Goal: Check status: Check status

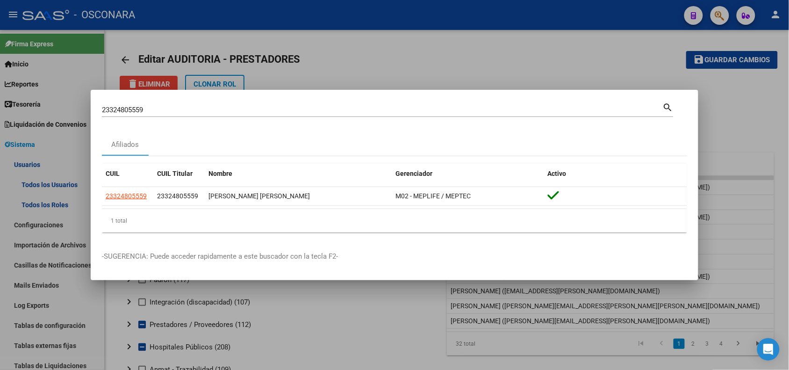
click at [148, 10] on div at bounding box center [394, 185] width 789 height 370
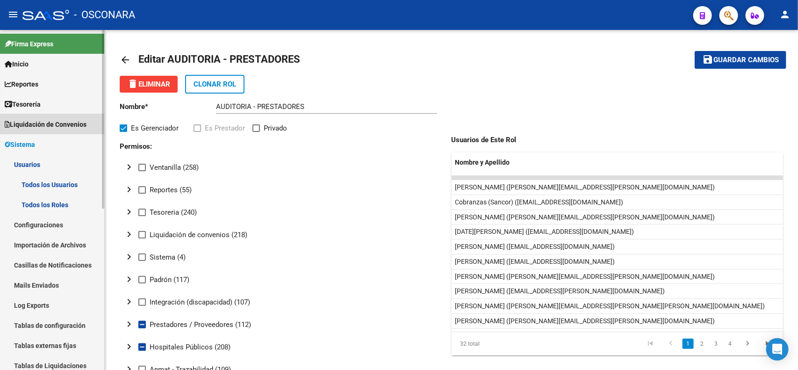
click at [62, 126] on span "Liquidación de Convenios" at bounding box center [46, 124] width 82 height 10
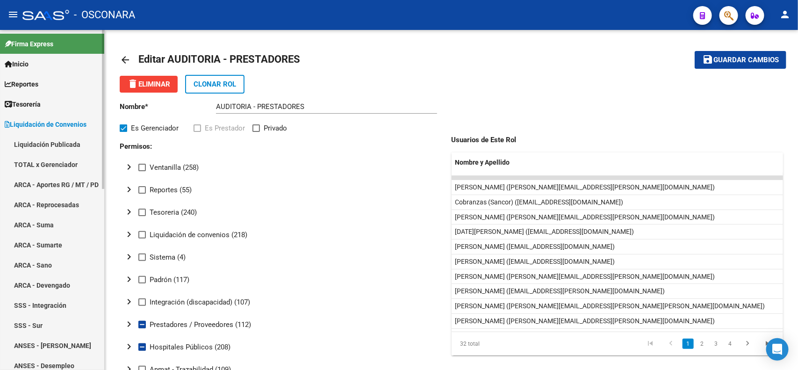
click at [45, 108] on link "Tesorería" at bounding box center [52, 104] width 104 height 20
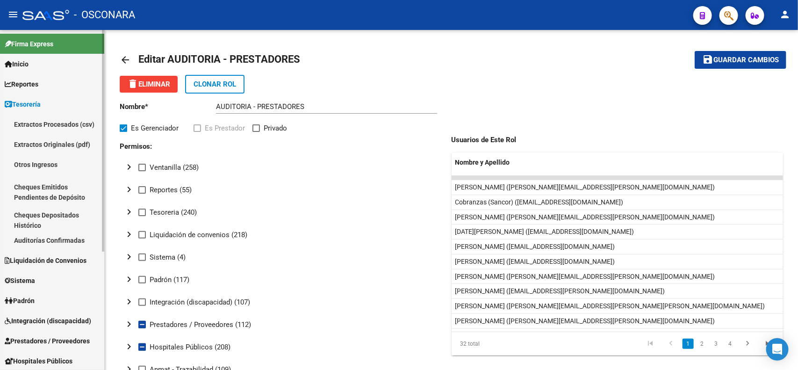
click at [45, 108] on link "Tesorería" at bounding box center [52, 104] width 104 height 20
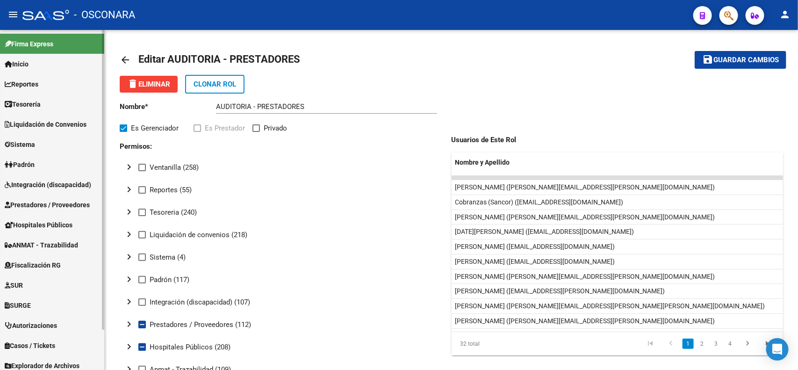
click at [70, 131] on link "Liquidación de Convenios" at bounding box center [52, 124] width 104 height 20
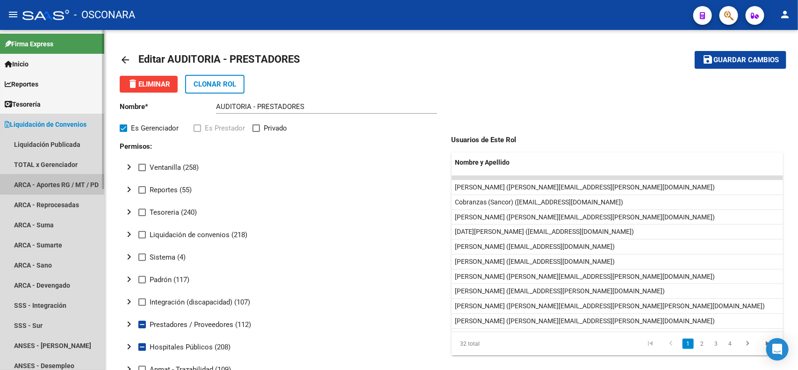
click at [79, 178] on link "ARCA - Aportes RG / MT / PD" at bounding box center [52, 184] width 104 height 20
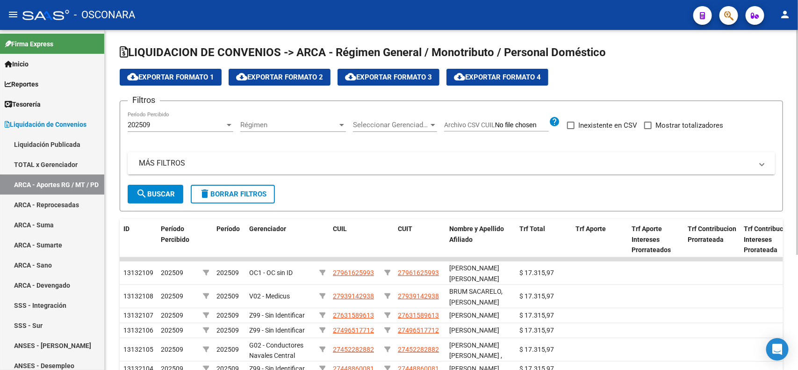
click at [216, 165] on mat-panel-title "MÁS FILTROS" at bounding box center [446, 163] width 614 height 10
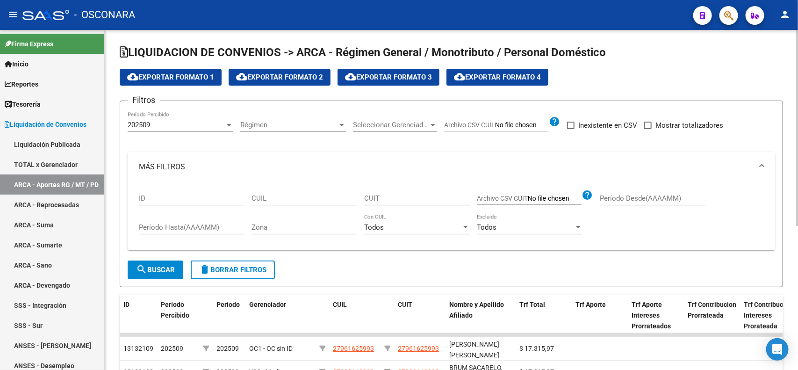
click at [197, 127] on div "202509" at bounding box center [176, 125] width 97 height 8
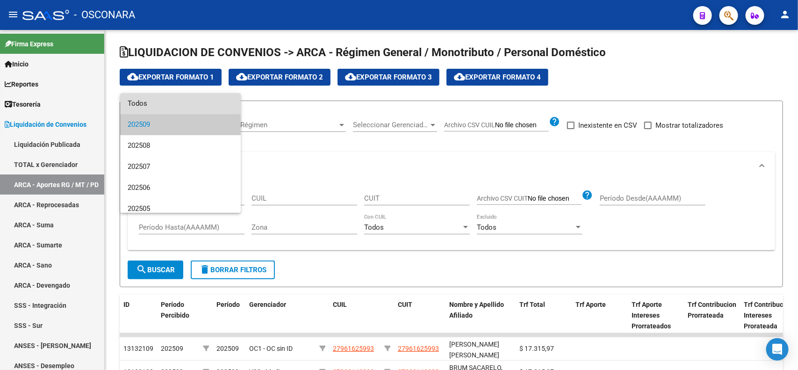
click at [192, 111] on span "Todos" at bounding box center [181, 103] width 106 height 21
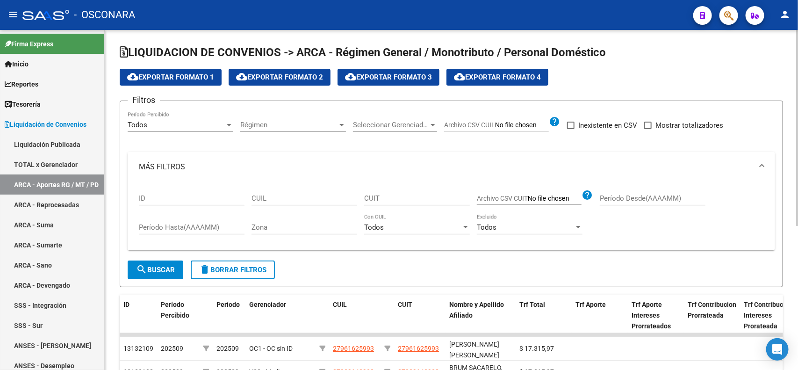
click at [505, 123] on input "Archivo CSV CUIL" at bounding box center [522, 125] width 54 height 8
type input "C:\fakepath\18 RECLAMO BOREAL.csv"
click at [156, 266] on span "search Buscar" at bounding box center [155, 270] width 39 height 8
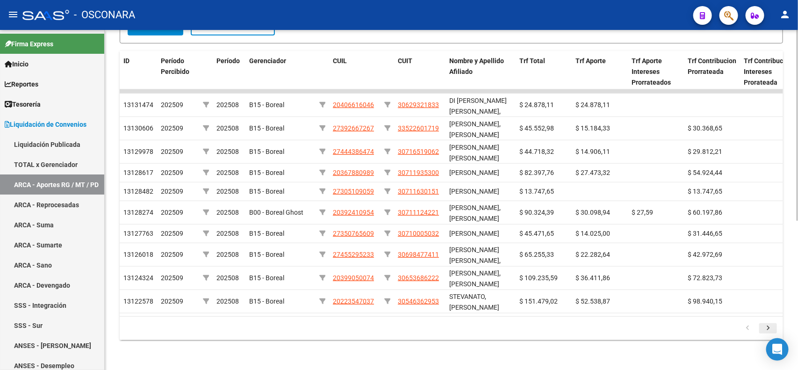
click at [770, 326] on icon "go to next page" at bounding box center [768, 328] width 12 height 11
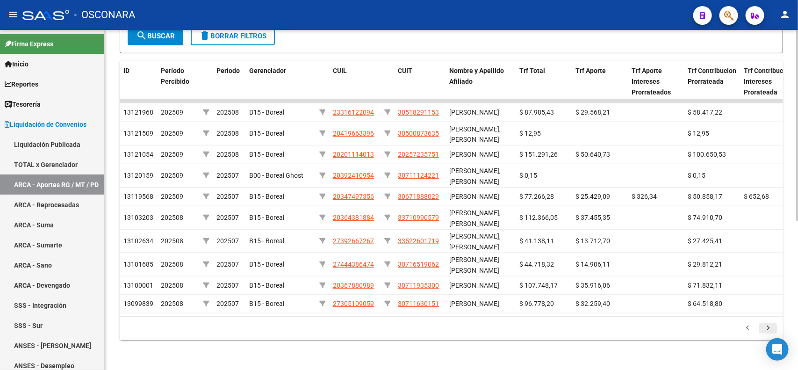
click at [770, 326] on icon "go to next page" at bounding box center [768, 328] width 12 height 11
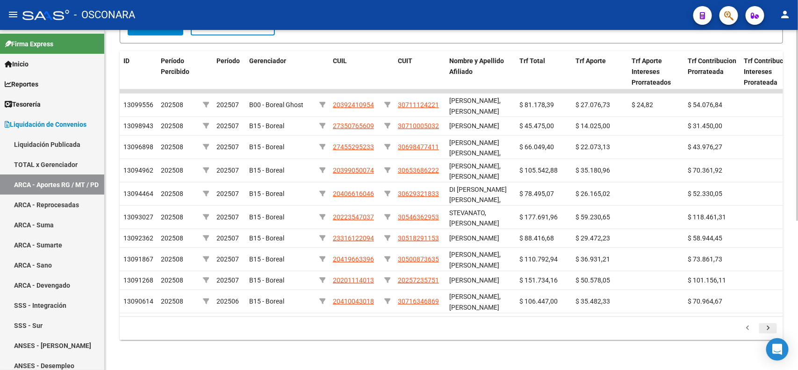
click at [770, 326] on icon "go to next page" at bounding box center [768, 328] width 12 height 11
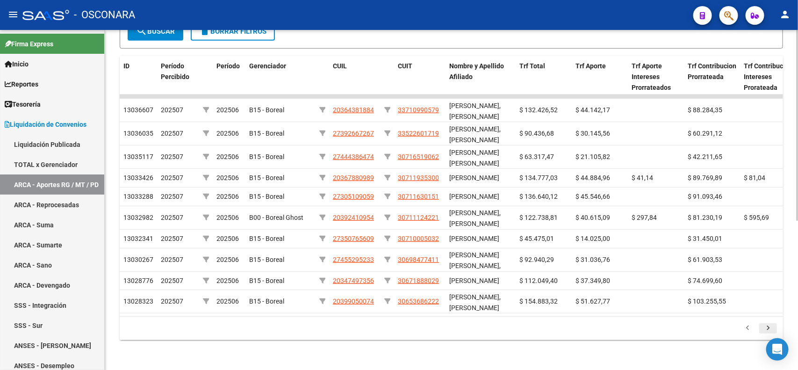
click at [770, 326] on icon "go to next page" at bounding box center [768, 328] width 12 height 11
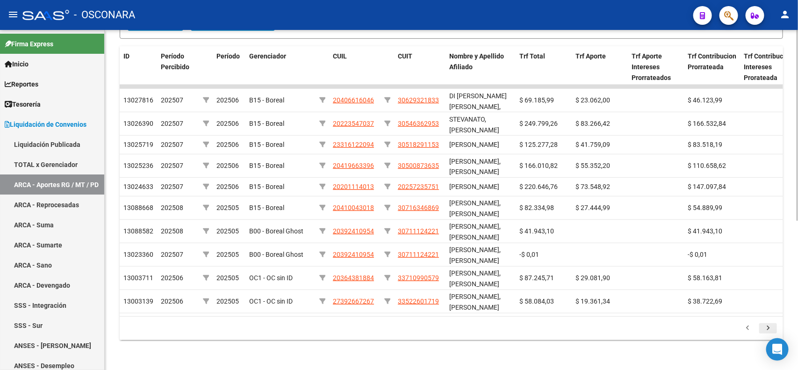
click at [770, 326] on icon "go to next page" at bounding box center [768, 328] width 12 height 11
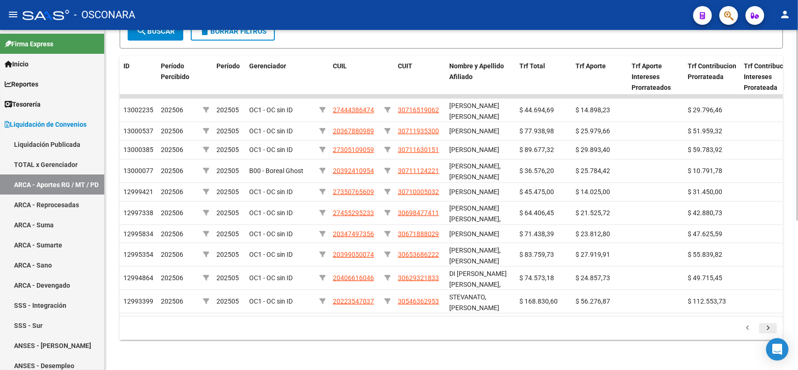
click at [770, 326] on icon "go to next page" at bounding box center [768, 328] width 12 height 11
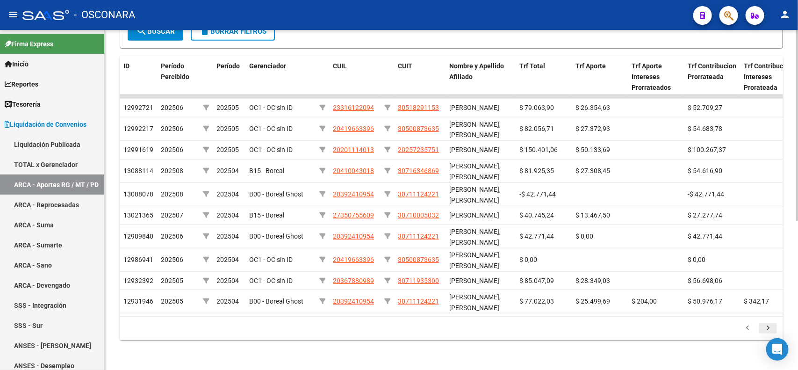
click at [770, 326] on icon "go to next page" at bounding box center [768, 328] width 12 height 11
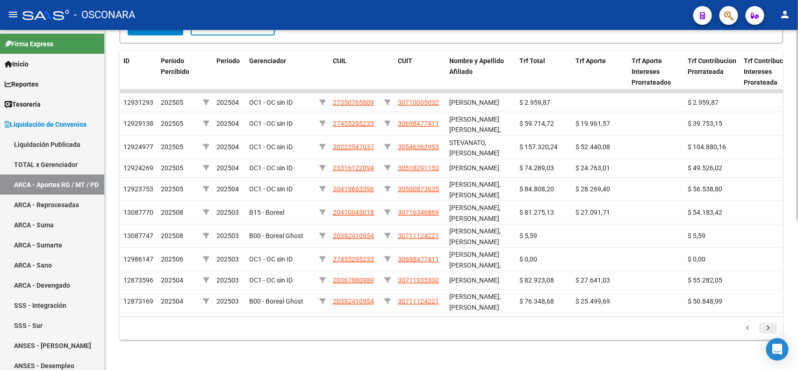
click at [770, 326] on icon "go to next page" at bounding box center [768, 328] width 12 height 11
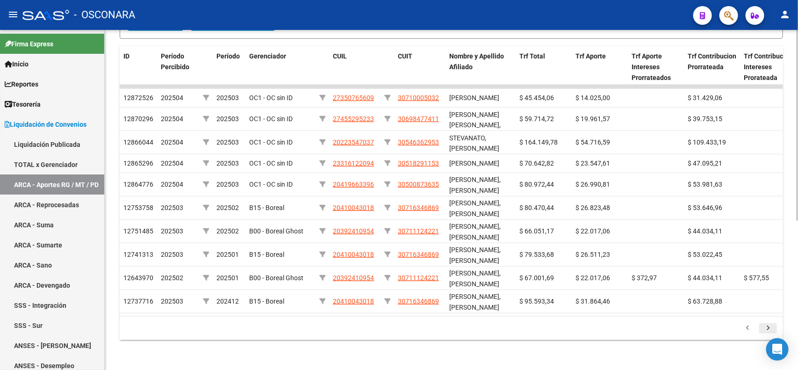
click at [770, 326] on icon "go to next page" at bounding box center [768, 328] width 12 height 11
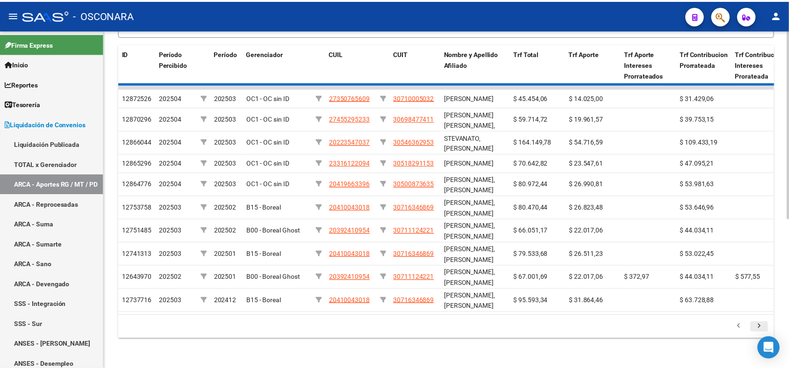
scroll to position [0, 0]
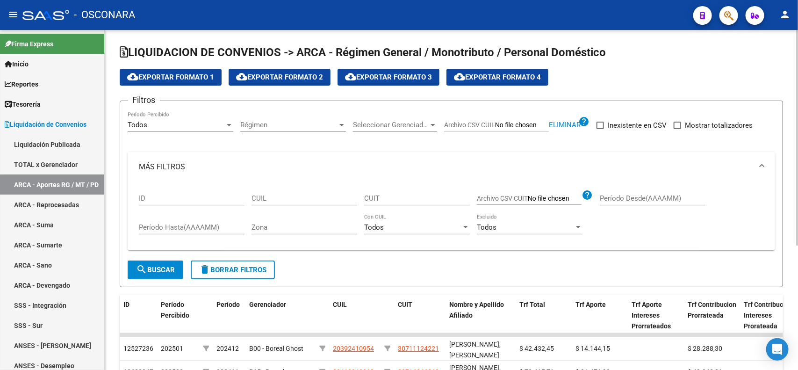
click at [209, 83] on button "cloud_download Exportar Formato 1" at bounding box center [171, 77] width 102 height 17
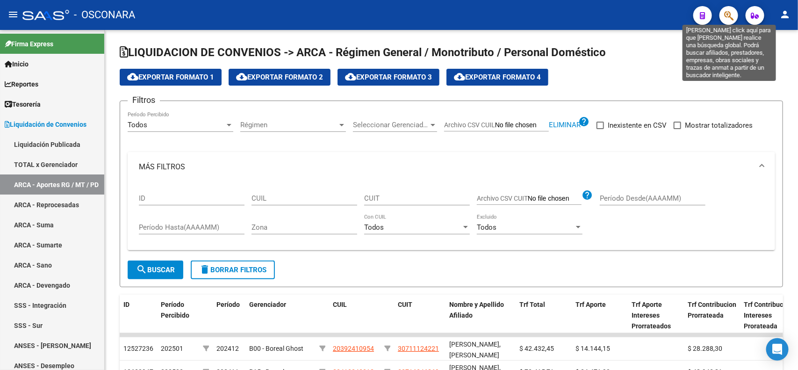
click at [730, 15] on icon "button" at bounding box center [728, 15] width 9 height 11
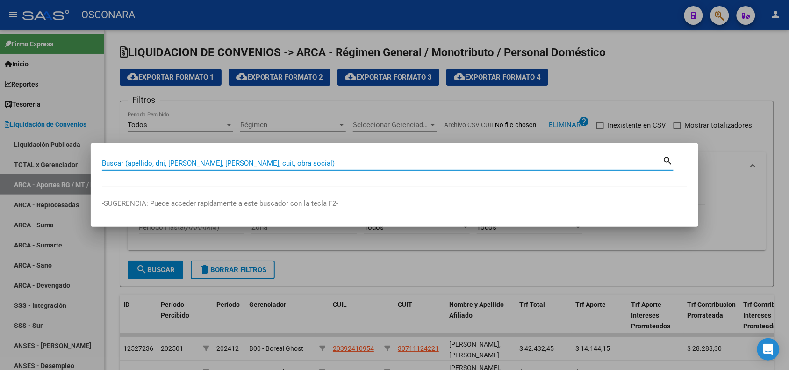
paste input "20367012472"
type input "20367012472"
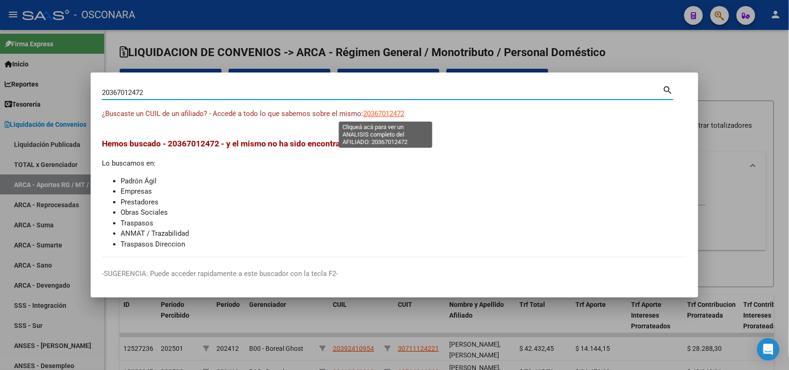
click at [394, 113] on span "20367012472" at bounding box center [383, 113] width 41 height 8
type textarea "20367012472"
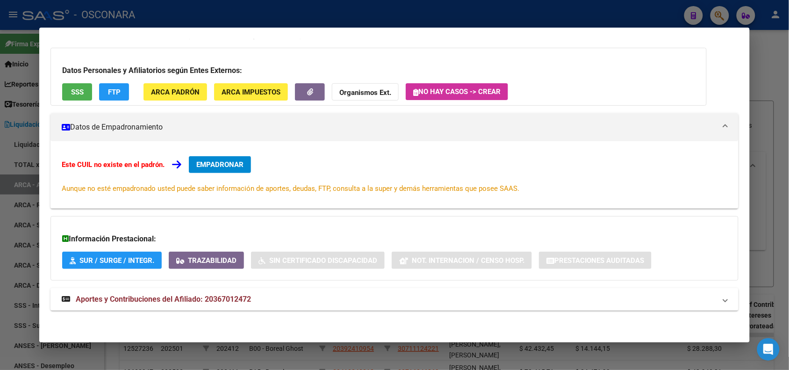
click at [229, 309] on mat-expansion-panel-header "Aportes y Contribuciones del Afiliado: 20367012472" at bounding box center [394, 299] width 688 height 22
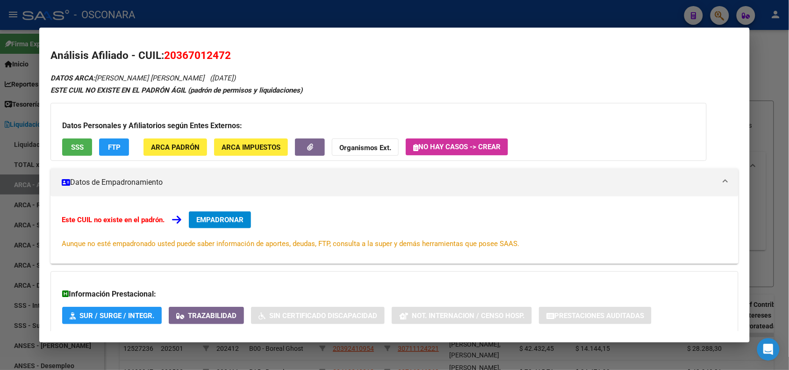
click at [75, 146] on span "SSS" at bounding box center [77, 147] width 13 height 8
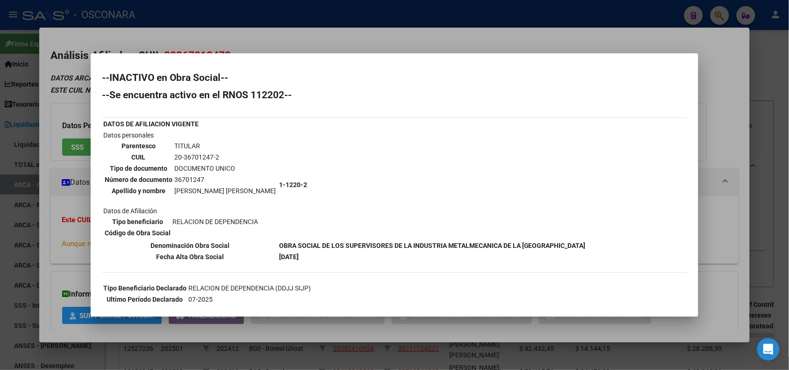
click at [203, 35] on div at bounding box center [394, 185] width 789 height 370
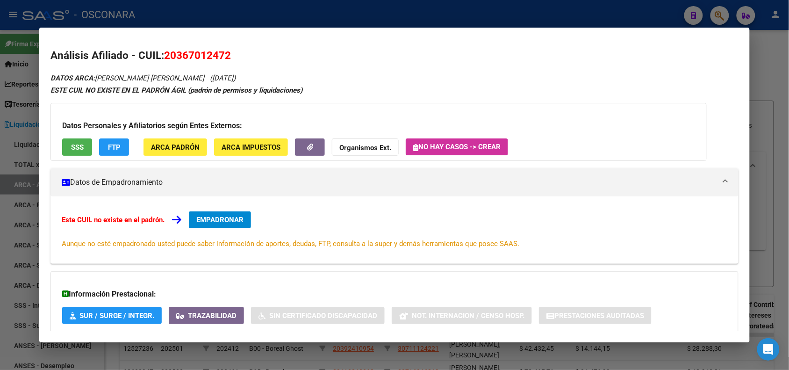
drag, startPoint x: 160, startPoint y: 52, endPoint x: 245, endPoint y: 52, distance: 85.1
click at [245, 52] on h2 "Análisis Afiliado - CUIL: 20367012472" at bounding box center [394, 56] width 688 height 16
copy span "20367012472"
click at [200, 13] on div at bounding box center [394, 185] width 789 height 370
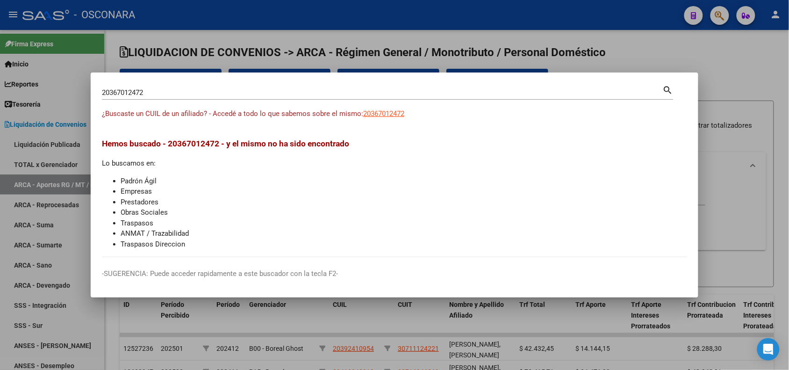
click at [134, 89] on input "20367012472" at bounding box center [382, 92] width 561 height 8
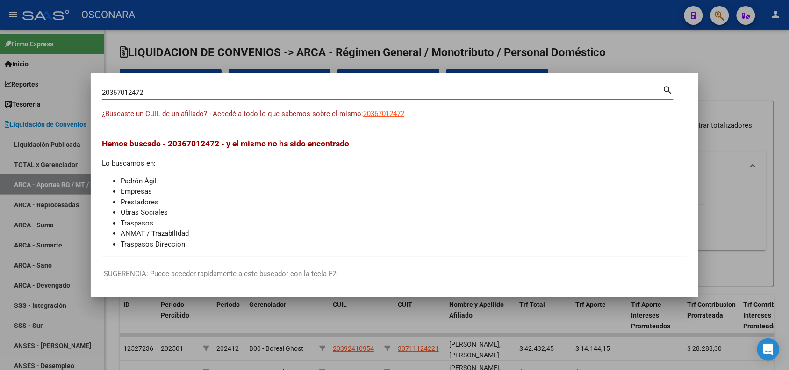
click at [134, 89] on input "20367012472" at bounding box center [382, 92] width 561 height 8
paste input "201787158"
type input "20201787158"
click at [395, 115] on span "20201787158" at bounding box center [383, 113] width 41 height 8
type textarea "20201787158"
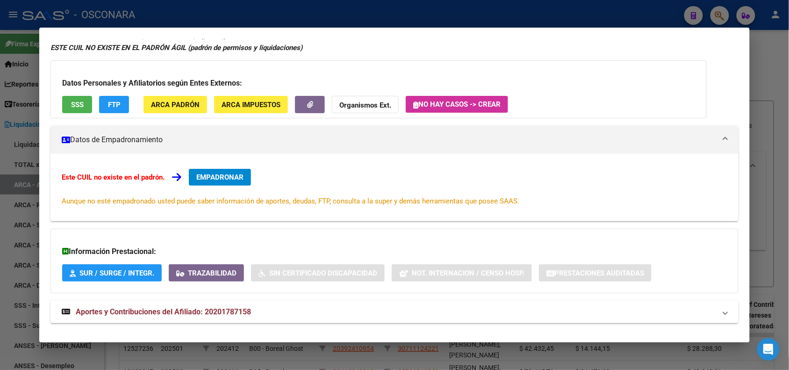
scroll to position [55, 0]
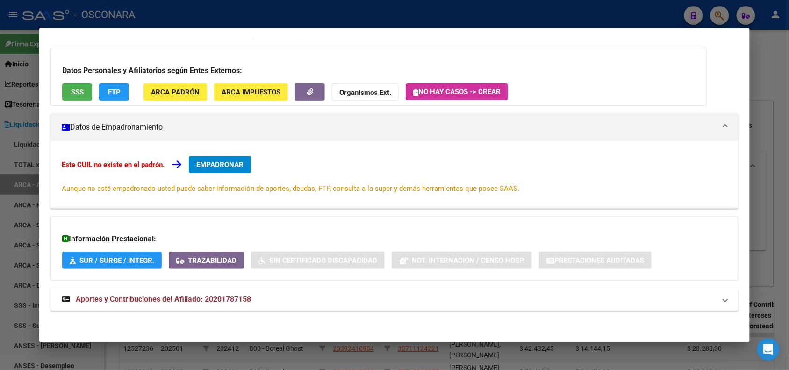
click at [135, 304] on strong "Aportes y Contribuciones del Afiliado: 20201787158" at bounding box center [156, 299] width 189 height 11
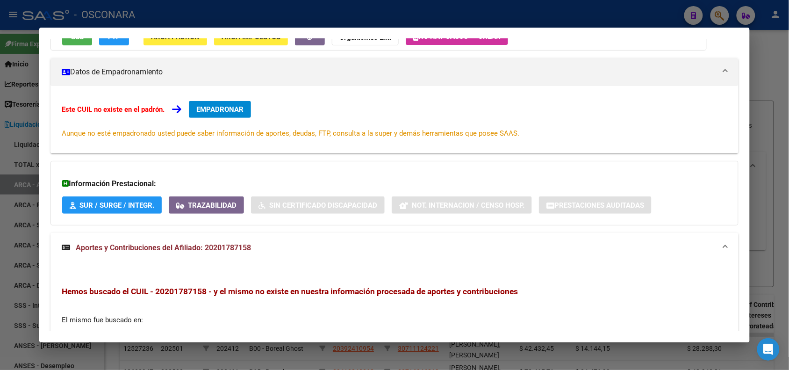
scroll to position [0, 0]
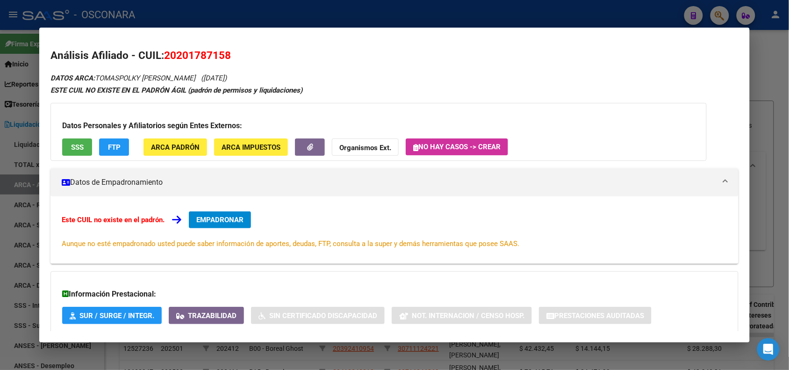
click at [65, 144] on button "SSS" at bounding box center [77, 146] width 30 height 17
